Goal: Task Accomplishment & Management: Manage account settings

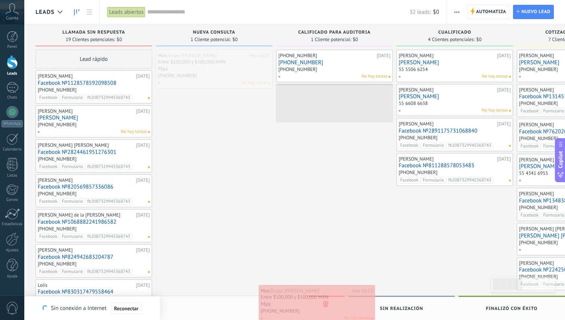
drag, startPoint x: 222, startPoint y: 64, endPoint x: 325, endPoint y: 300, distance: 256.9
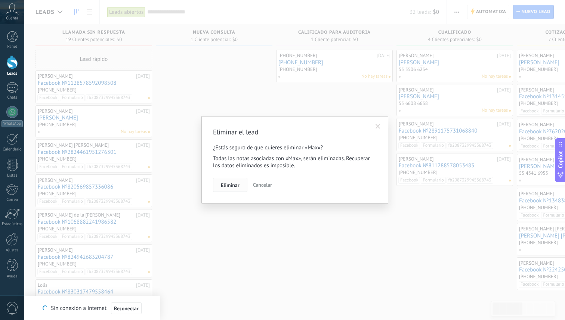
click at [229, 181] on button "Eliminar" at bounding box center [230, 185] width 34 height 14
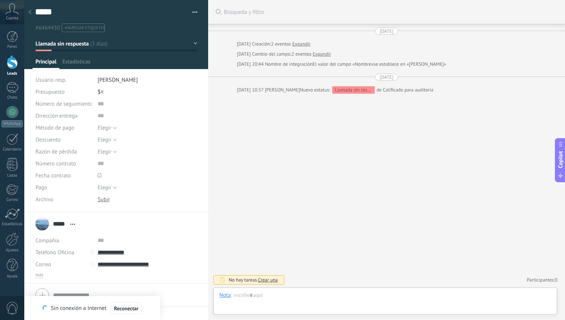
scroll to position [11, 0]
click at [10, 63] on div at bounding box center [12, 62] width 11 height 14
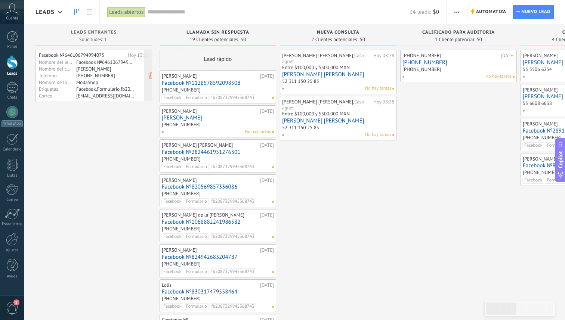
click at [108, 75] on div "[PHONE_NUMBER]" at bounding box center [105, 75] width 58 height 6
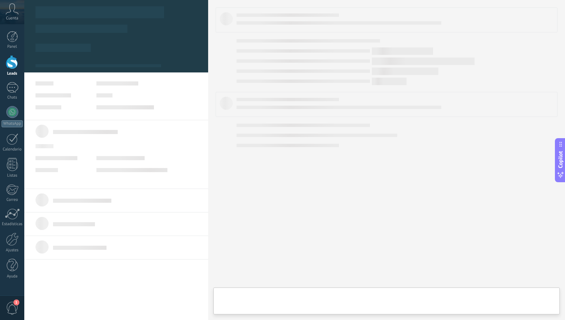
scroll to position [11, 0]
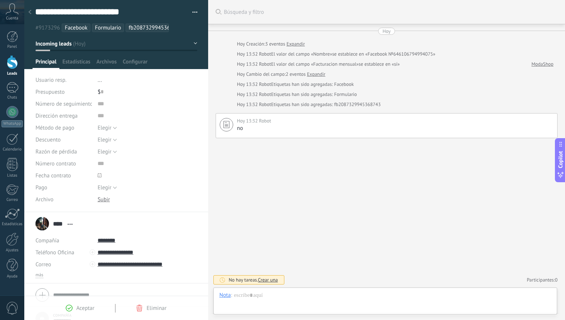
click at [319, 72] on link "Expandir" at bounding box center [316, 74] width 18 height 7
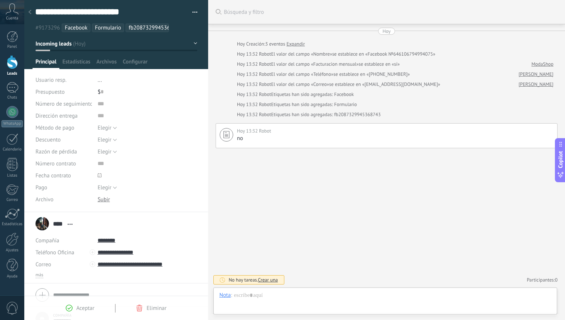
click at [299, 42] on link "Expandir" at bounding box center [296, 43] width 18 height 7
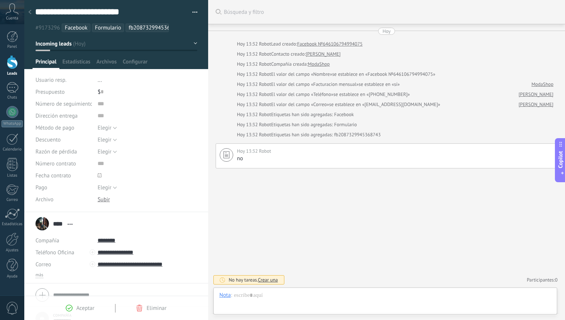
click at [323, 66] on link "ModaShop" at bounding box center [319, 64] width 22 height 7
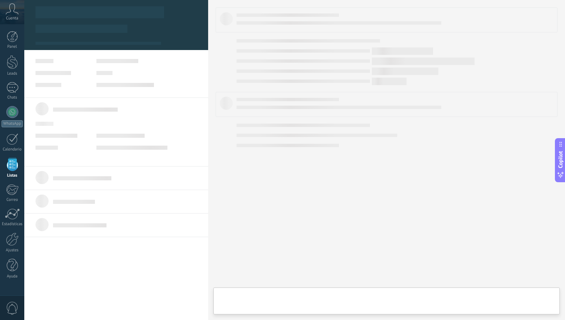
scroll to position [7, 0]
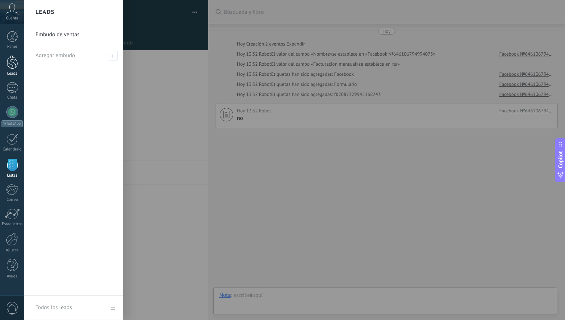
click at [12, 67] on div at bounding box center [12, 62] width 11 height 14
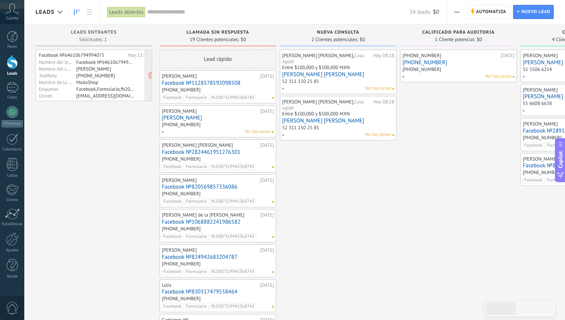
click at [95, 86] on div "Facebook,Formulario,fb2087329945368743" at bounding box center [105, 89] width 58 height 6
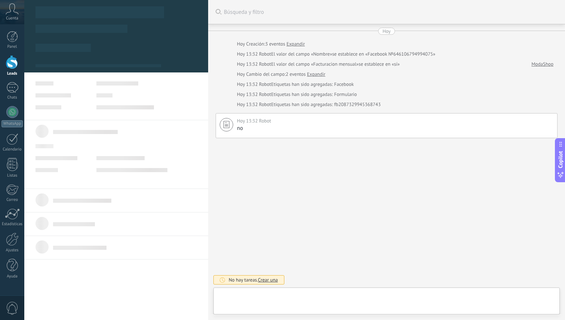
scroll to position [11, 0]
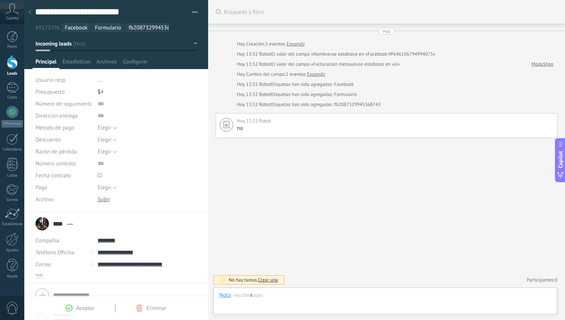
click at [12, 62] on div at bounding box center [12, 62] width 11 height 14
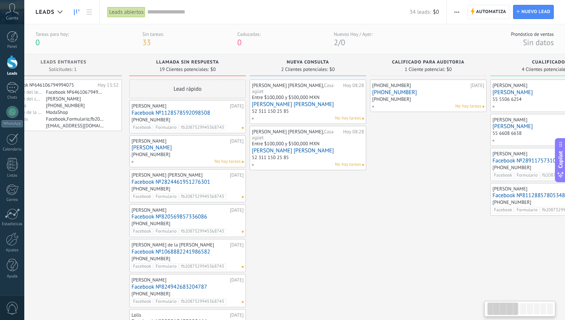
scroll to position [0, 31]
click at [331, 109] on div "52 311 150 25 85" at bounding box center [307, 112] width 112 height 6
click at [332, 109] on div "52 311 150 25 85" at bounding box center [307, 112] width 112 height 6
click at [300, 101] on link "[PERSON_NAME] [PERSON_NAME]" at bounding box center [307, 104] width 112 height 6
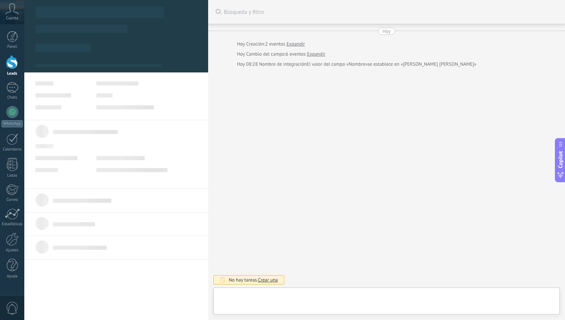
scroll to position [11, 0]
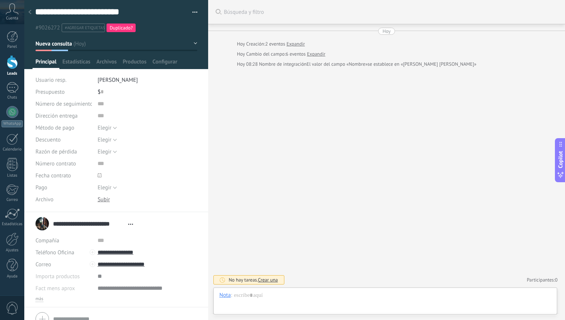
click at [294, 45] on link "Expandir" at bounding box center [296, 43] width 18 height 7
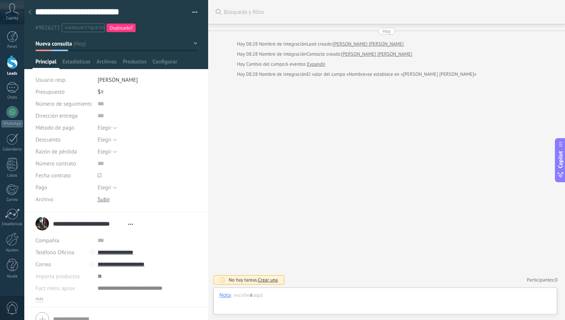
click at [126, 28] on span "Duplicado?" at bounding box center [120, 28] width 23 height 6
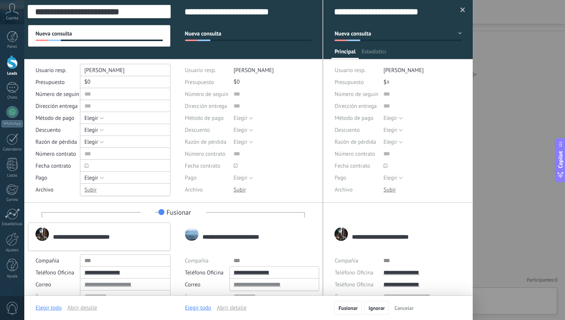
click at [160, 212] on label at bounding box center [159, 212] width 9 height 12
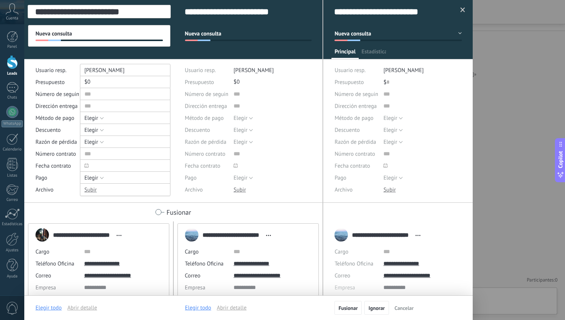
click at [160, 212] on label at bounding box center [159, 212] width 9 height 12
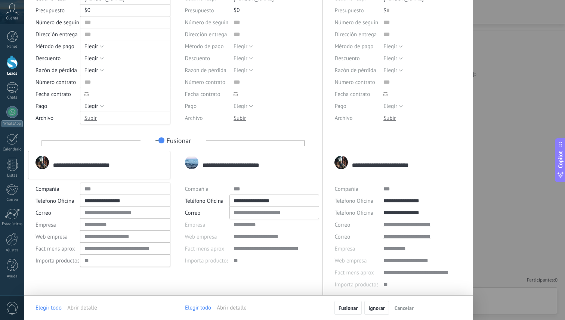
scroll to position [74, 0]
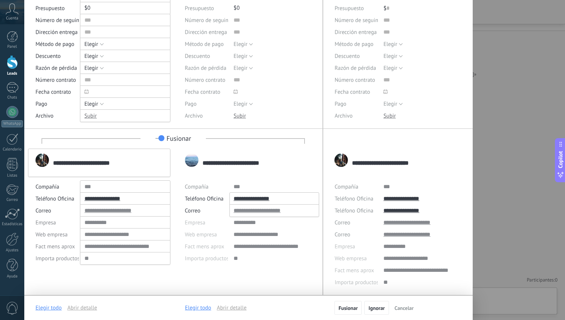
click at [161, 139] on label at bounding box center [159, 138] width 9 height 12
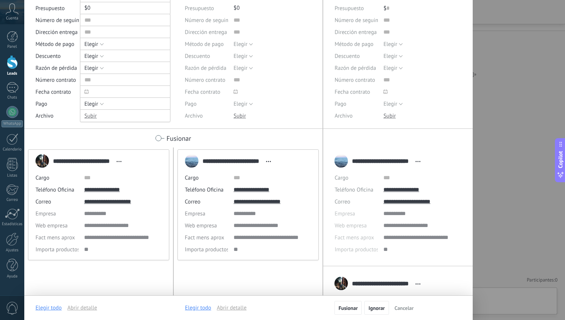
scroll to position [11, 0]
click at [161, 139] on label at bounding box center [159, 138] width 9 height 12
type textarea "**********"
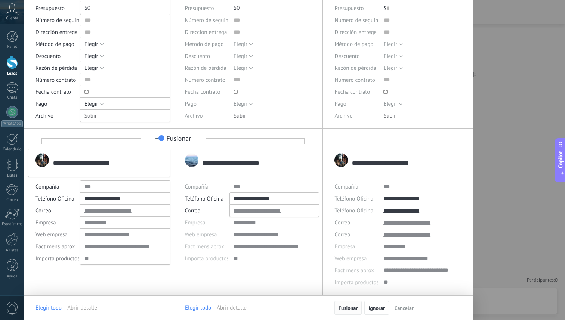
click at [348, 308] on span "Fusionar" at bounding box center [348, 308] width 19 height 5
